Goal: Use online tool/utility: Use online tool/utility

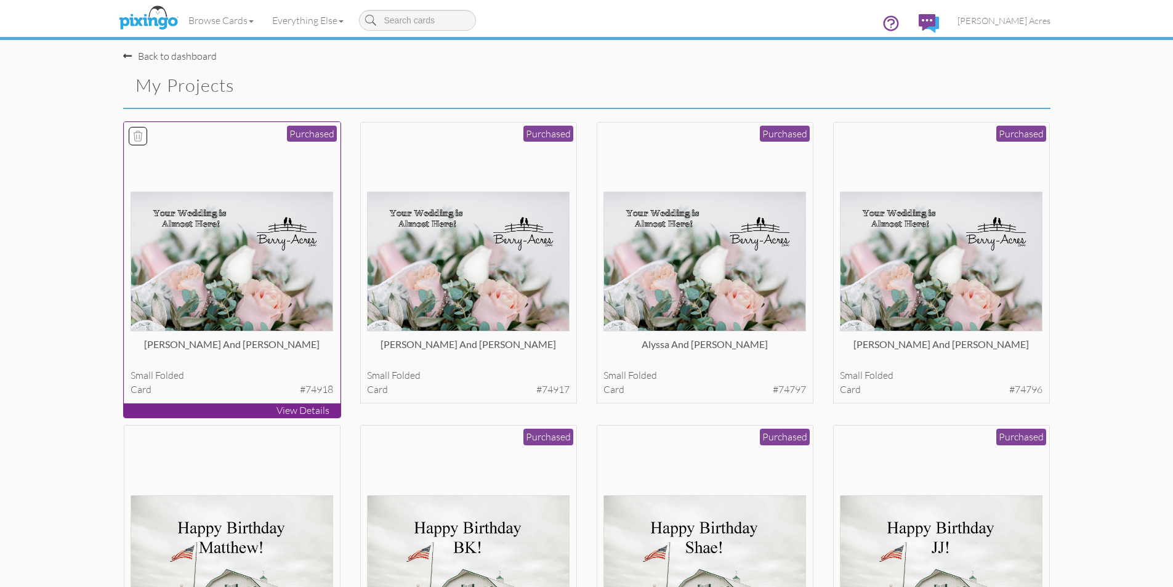
click at [271, 277] on img at bounding box center [231, 261] width 202 height 140
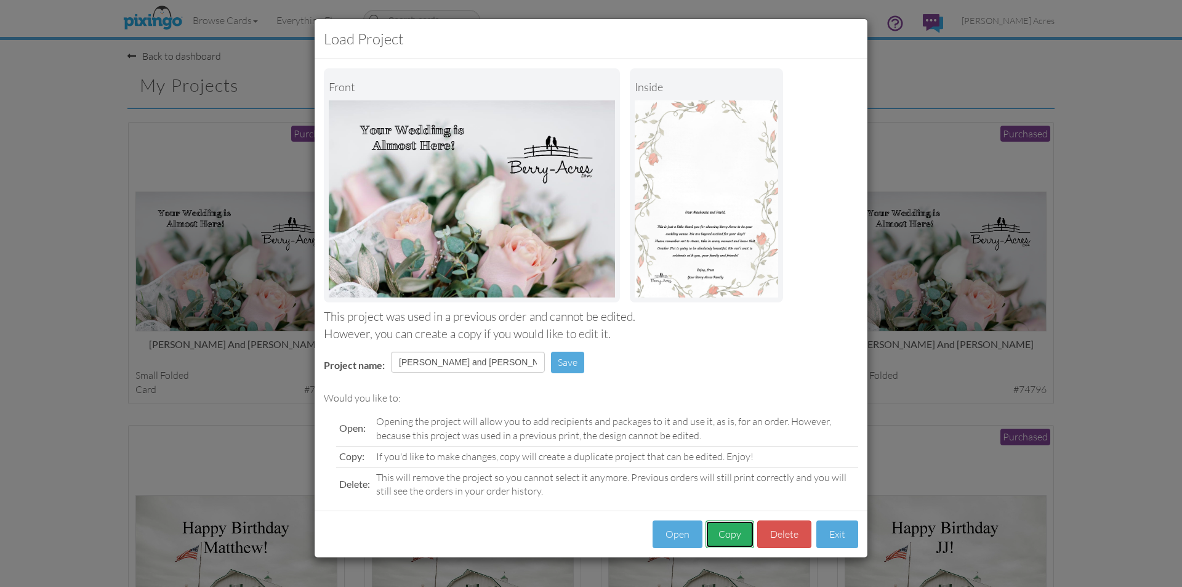
click at [733, 531] on button "Copy" at bounding box center [729, 534] width 49 height 28
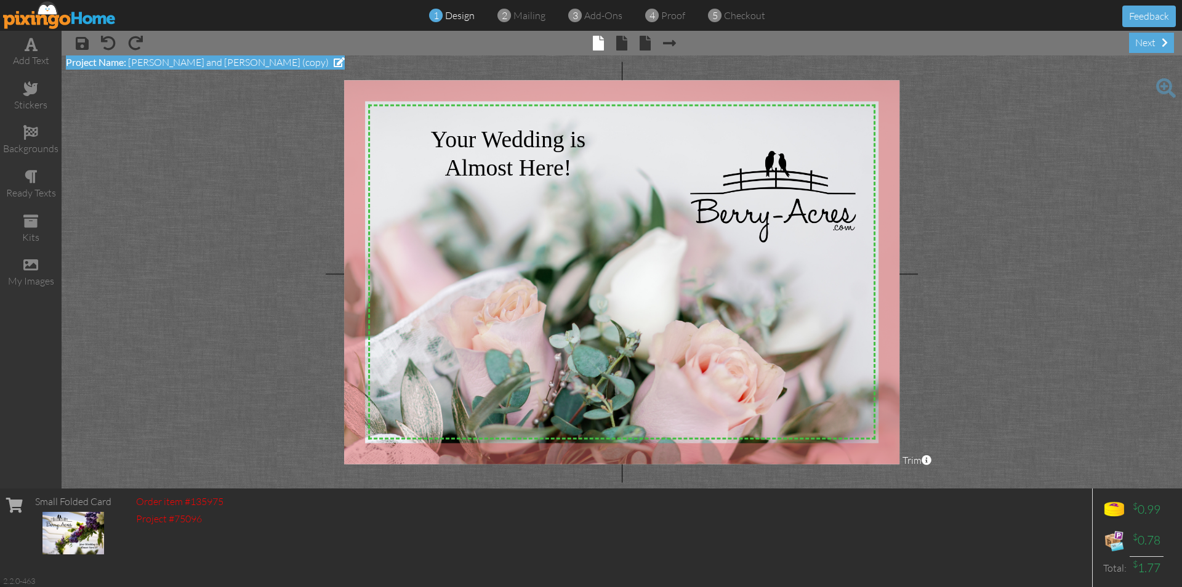
click at [334, 63] on span at bounding box center [339, 62] width 11 height 10
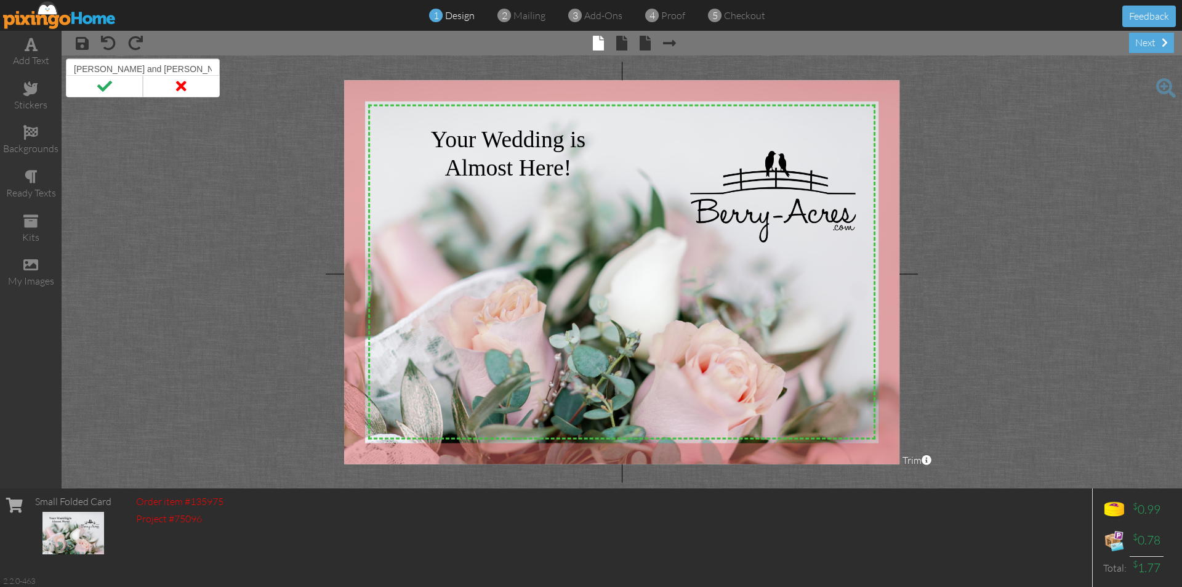
drag, startPoint x: 209, startPoint y: 67, endPoint x: 68, endPoint y: 68, distance: 140.9
click at [68, 68] on input "[PERSON_NAME] and [PERSON_NAME] (copy)" at bounding box center [143, 68] width 154 height 21
type input "[PERSON_NAME] and [PERSON_NAME]"
click at [124, 82] on span at bounding box center [104, 86] width 77 height 22
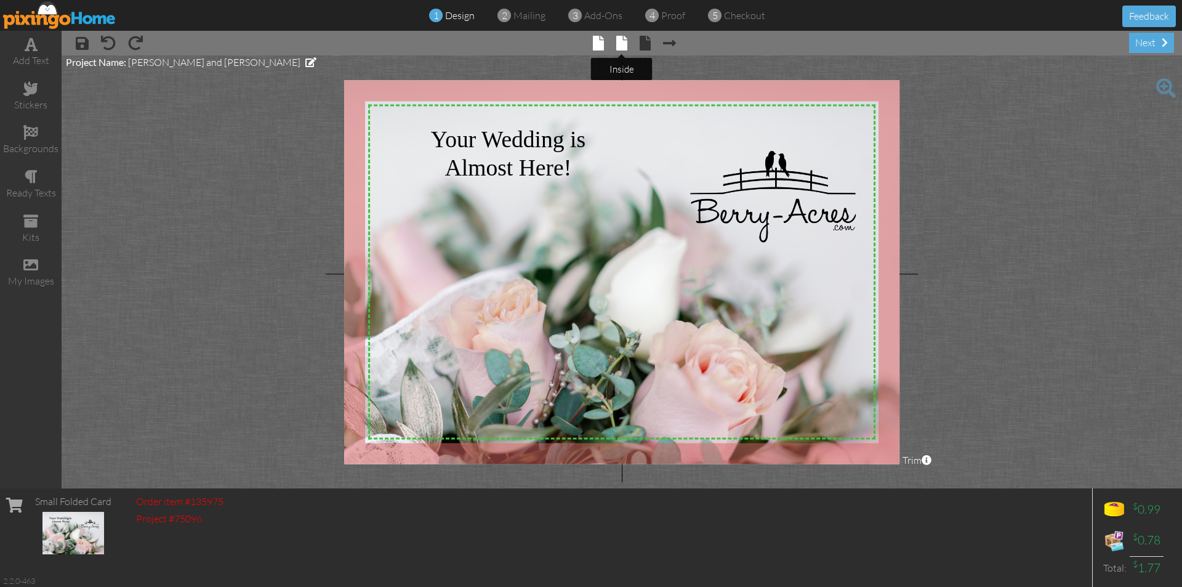
click at [623, 46] on span at bounding box center [621, 43] width 11 height 15
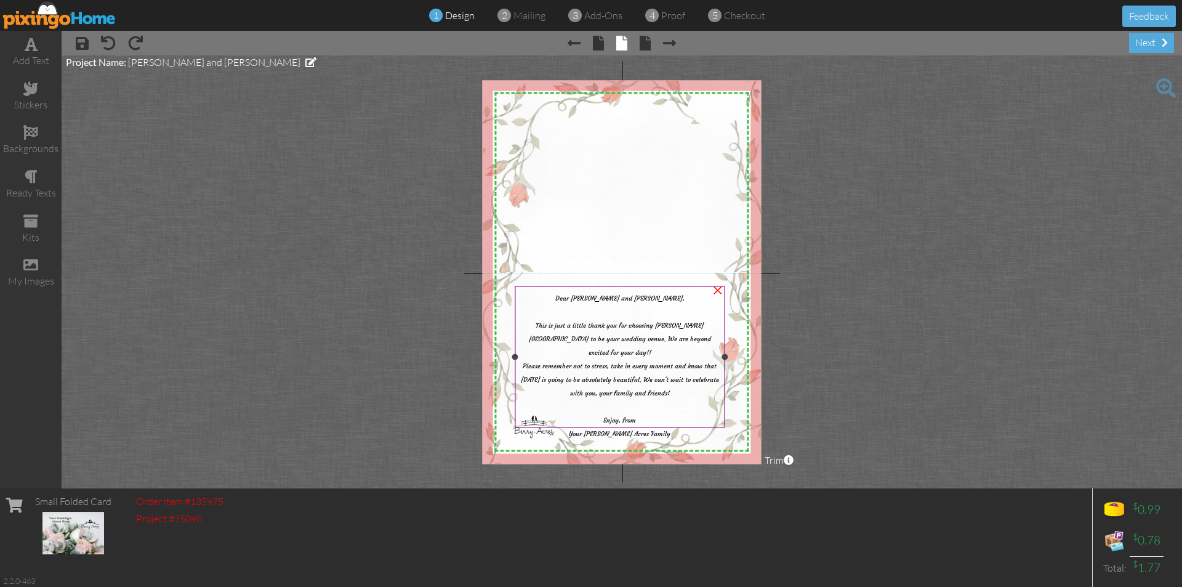
click at [651, 297] on span "Dear [PERSON_NAME] and [PERSON_NAME]," at bounding box center [619, 298] width 129 height 8
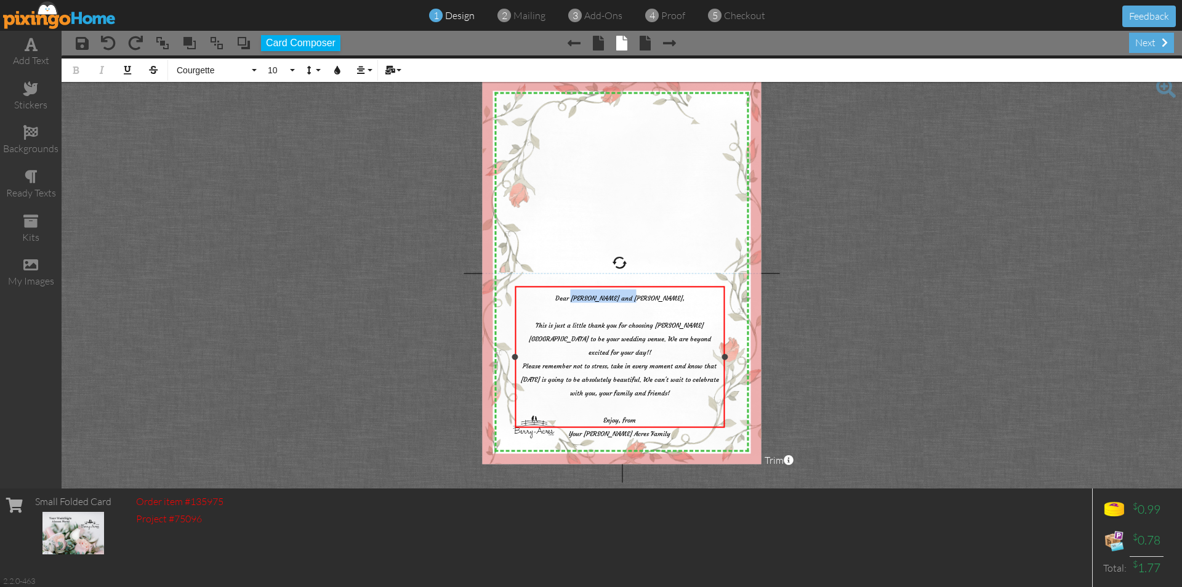
drag, startPoint x: 656, startPoint y: 297, endPoint x: 596, endPoint y: 302, distance: 59.9
click at [596, 302] on div "Dear [PERSON_NAME] and [PERSON_NAME]," at bounding box center [620, 296] width 204 height 14
